Goal: Task Accomplishment & Management: Manage account settings

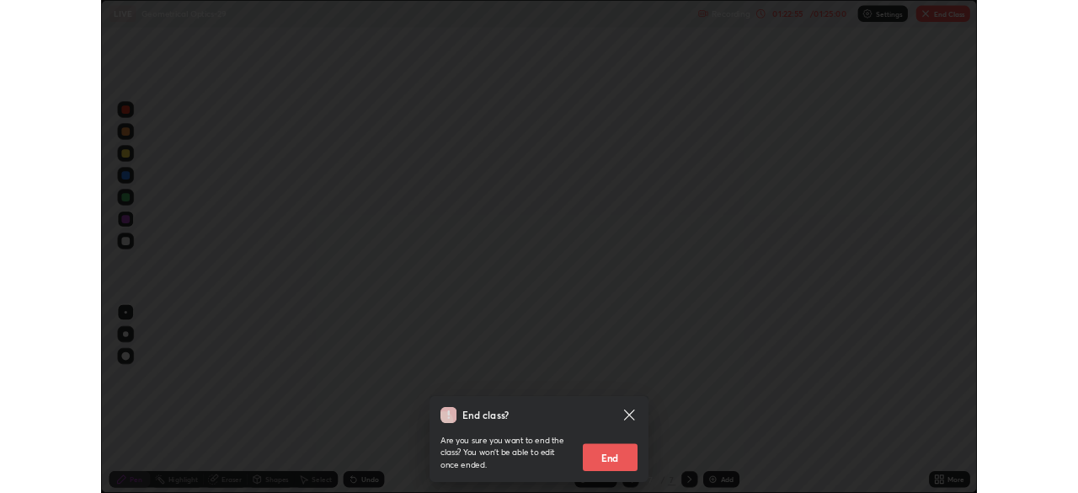
scroll to position [607, 1078]
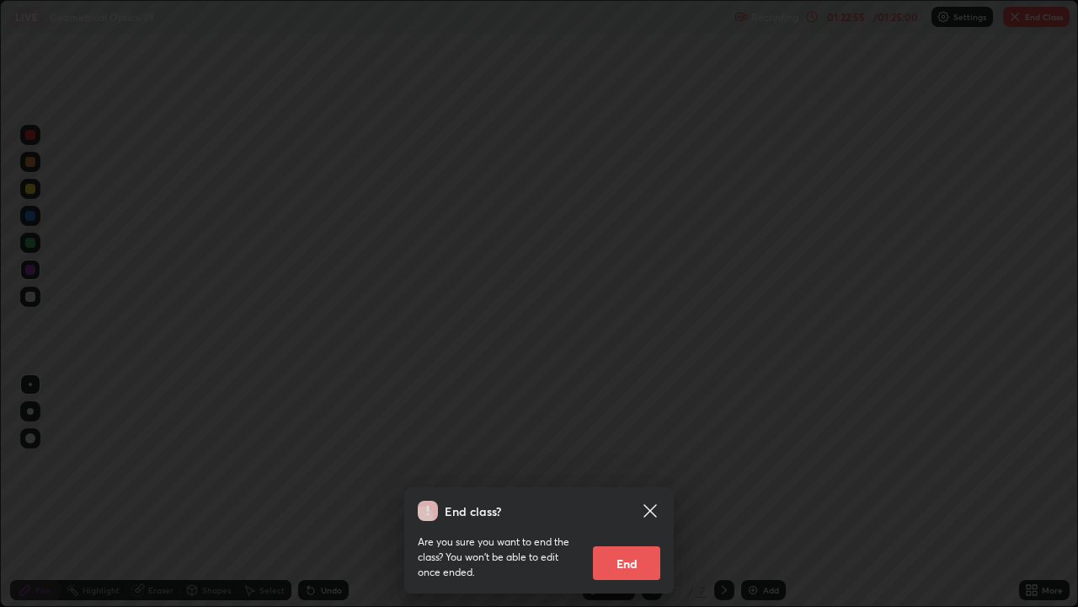
click at [640, 562] on button "End" at bounding box center [626, 563] width 67 height 34
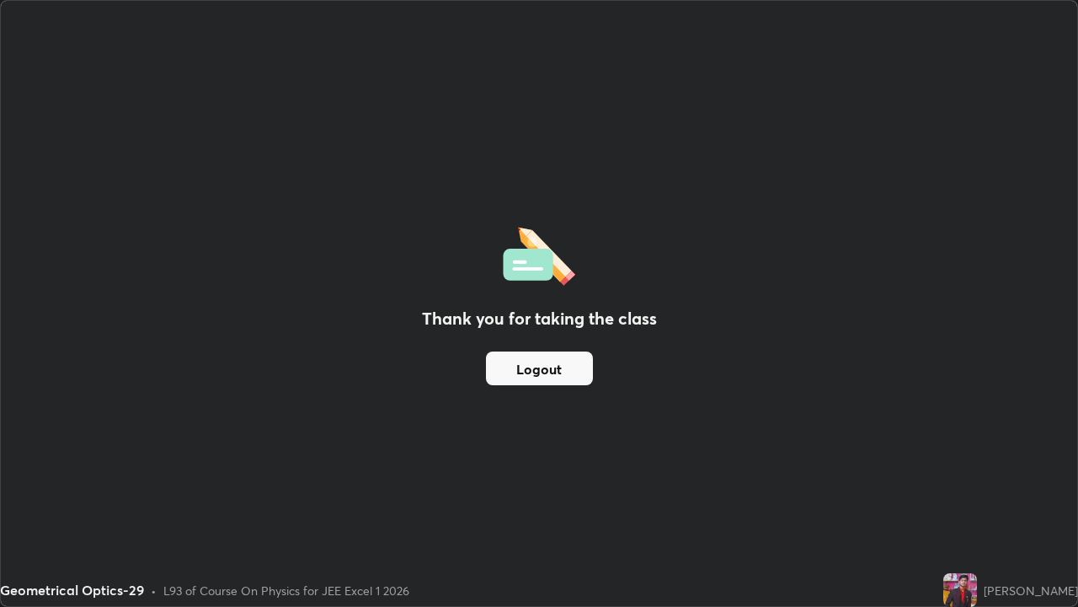
click at [562, 364] on button "Logout" at bounding box center [539, 368] width 107 height 34
click at [551, 368] on button "Logout" at bounding box center [539, 368] width 107 height 34
click at [576, 375] on button "Logout" at bounding box center [539, 368] width 107 height 34
click at [573, 377] on button "Logout" at bounding box center [539, 368] width 107 height 34
click at [572, 380] on button "Logout" at bounding box center [539, 368] width 107 height 34
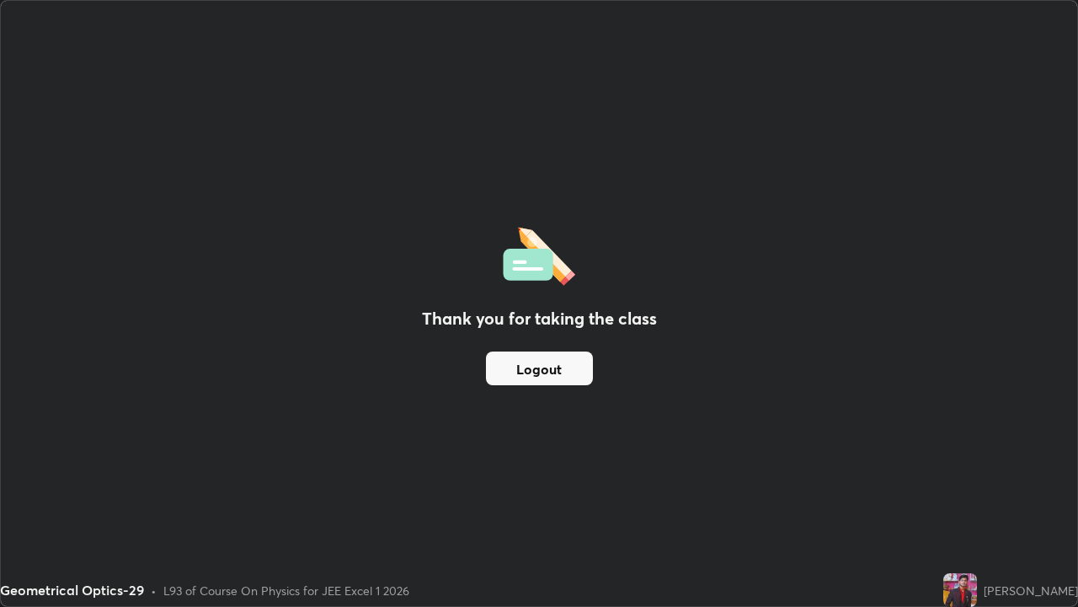
click at [581, 372] on button "Logout" at bounding box center [539, 368] width 107 height 34
click at [575, 375] on button "Logout" at bounding box center [539, 368] width 107 height 34
click at [572, 380] on button "Logout" at bounding box center [539, 368] width 107 height 34
click at [558, 372] on button "Logout" at bounding box center [539, 368] width 107 height 34
click at [969, 595] on img at bounding box center [961, 590] width 34 height 34
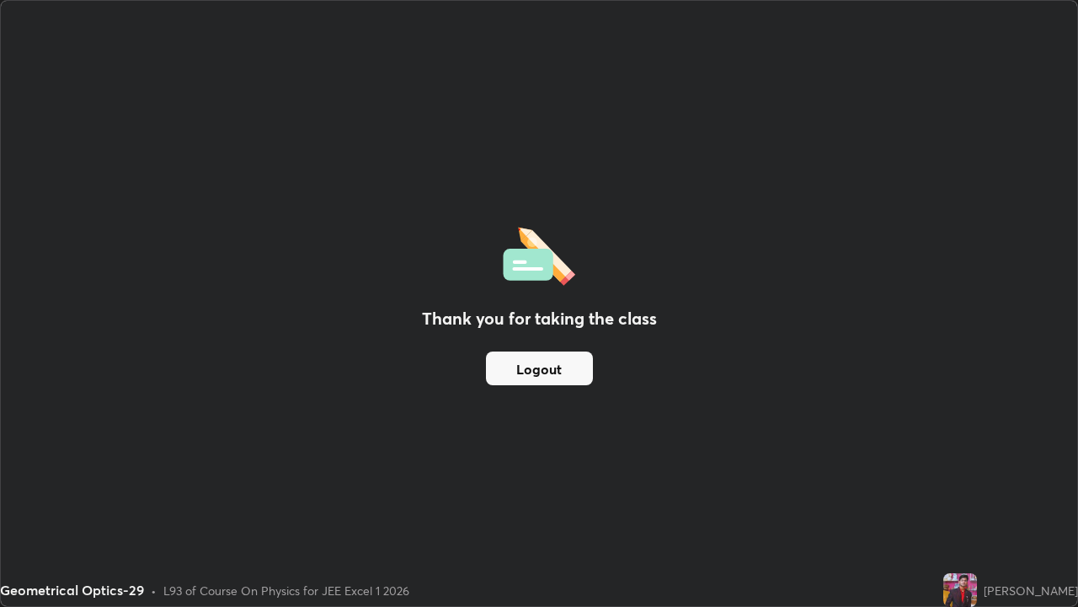
click at [1022, 382] on div "Thank you for taking the class Logout" at bounding box center [539, 303] width 1077 height 605
click at [1056, 287] on div "Thank you for taking the class Logout" at bounding box center [539, 303] width 1077 height 605
click at [574, 371] on button "Logout" at bounding box center [539, 368] width 107 height 34
click at [576, 377] on button "Logout" at bounding box center [539, 368] width 107 height 34
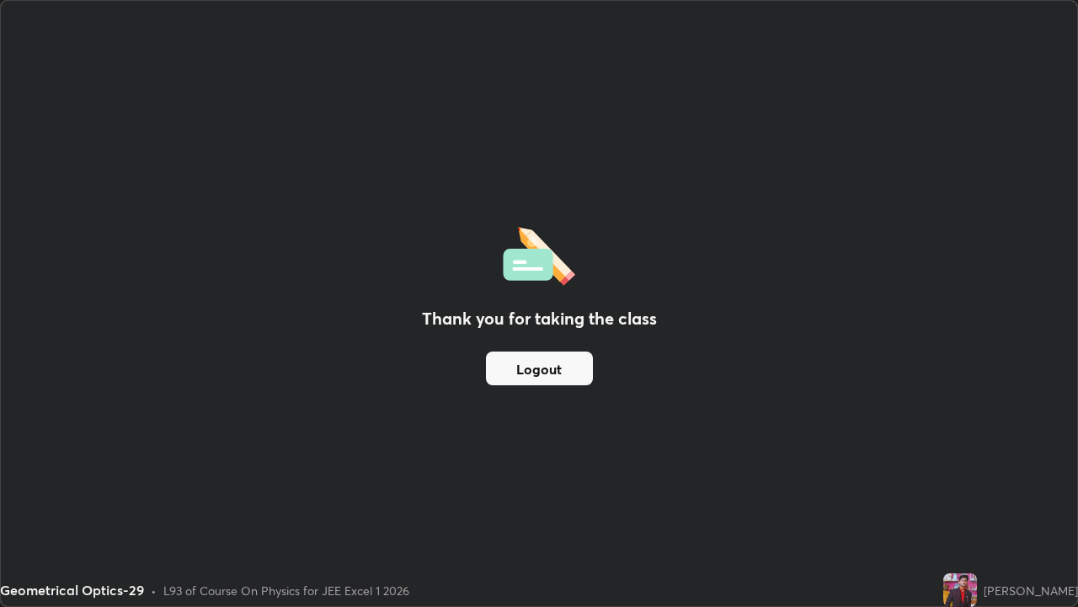
click at [580, 380] on button "Logout" at bounding box center [539, 368] width 107 height 34
click at [575, 379] on button "Logout" at bounding box center [539, 368] width 107 height 34
click at [574, 377] on button "Logout" at bounding box center [539, 368] width 107 height 34
click at [573, 373] on button "Logout" at bounding box center [539, 368] width 107 height 34
click at [577, 377] on button "Logout" at bounding box center [539, 368] width 107 height 34
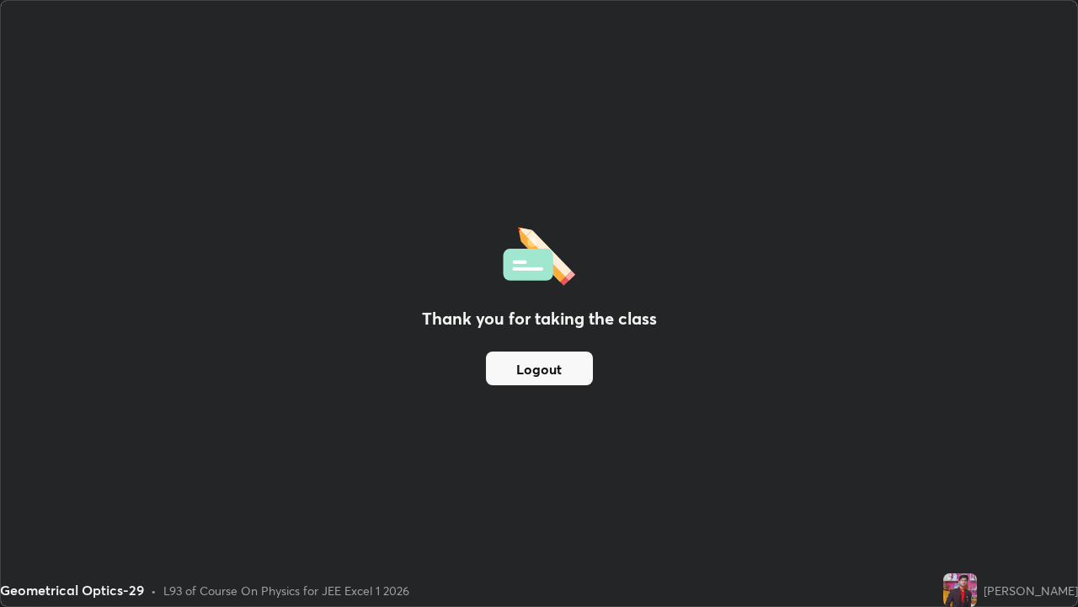
click at [872, 388] on div "Thank you for taking the class Logout" at bounding box center [539, 303] width 1077 height 605
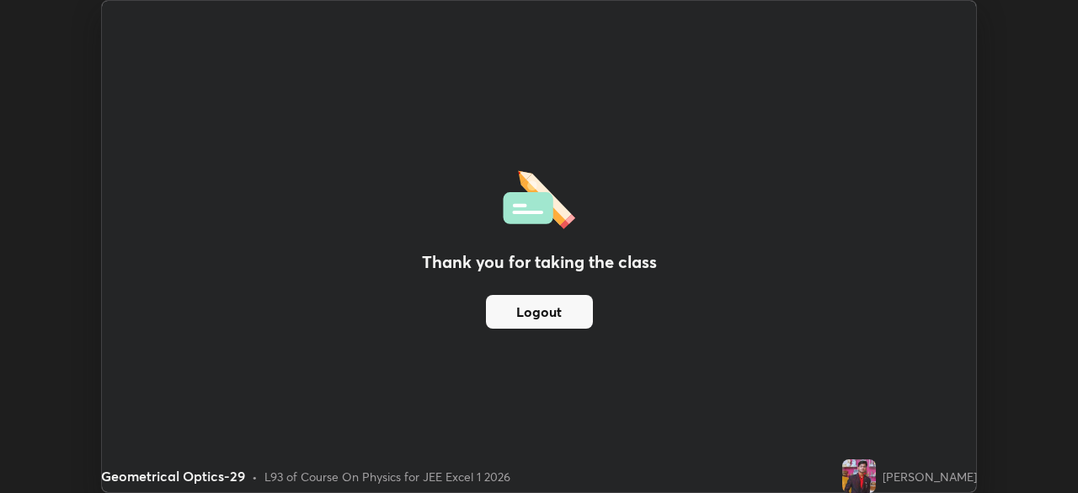
scroll to position [83756, 83171]
